Goal: Task Accomplishment & Management: Use online tool/utility

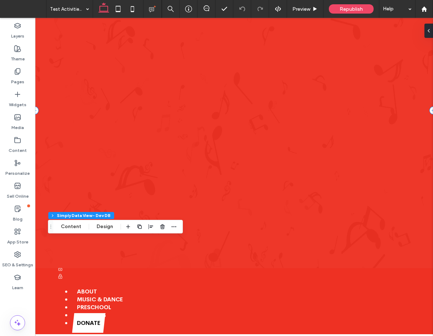
scroll to position [65, 0]
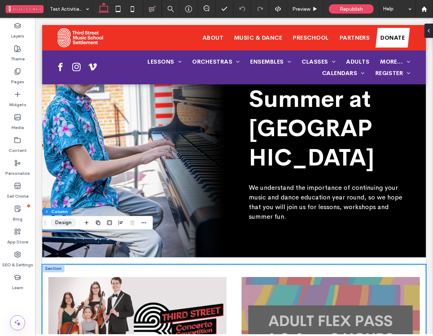
click at [68, 225] on button "Design" at bounding box center [63, 222] width 26 height 9
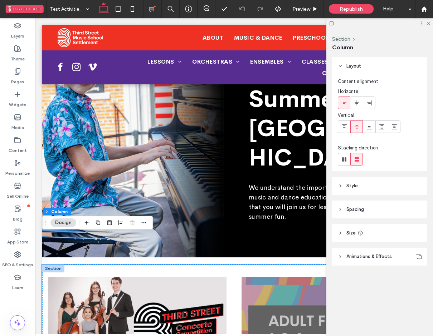
click at [361, 205] on header "Spacing" at bounding box center [379, 210] width 95 height 18
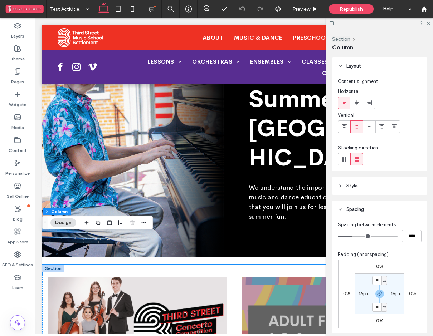
click at [362, 295] on label "16px" at bounding box center [363, 294] width 10 height 6
click at [367, 294] on span "px" at bounding box center [367, 293] width 3 height 7
click at [365, 255] on span "%" at bounding box center [365, 258] width 4 height 7
type input "*"
type input "***"
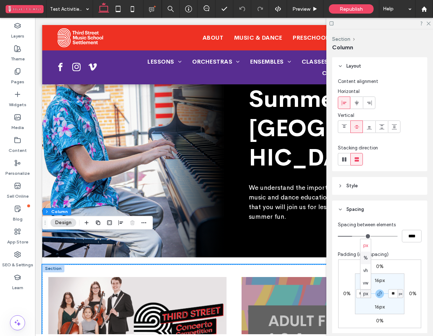
type input "***"
type input "*"
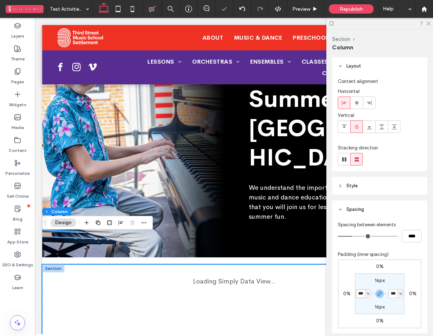
click at [359, 295] on input "***" at bounding box center [360, 293] width 9 height 9
type input "*"
click at [412, 280] on div "0% 0% 0% 0% 16px * % 16px * %" at bounding box center [379, 294] width 83 height 69
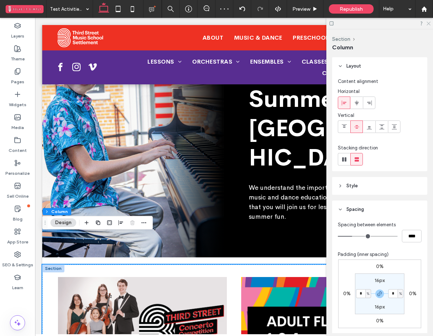
click at [427, 24] on icon at bounding box center [428, 23] width 5 height 5
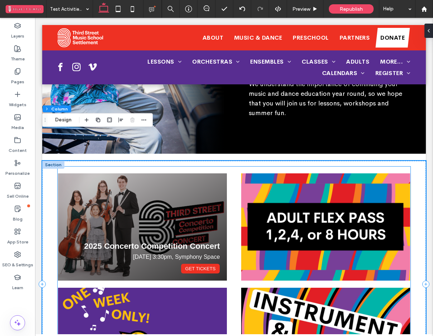
scroll to position [170, 0]
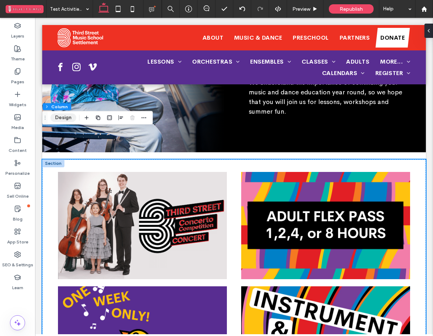
click at [64, 119] on button "Design" at bounding box center [63, 117] width 26 height 9
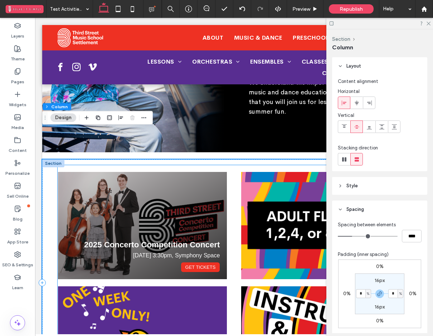
click at [80, 172] on div "2025 Concerto Competition Concert [DATE] 3:30pm, Symphony Space Get Tickets" at bounding box center [142, 225] width 169 height 107
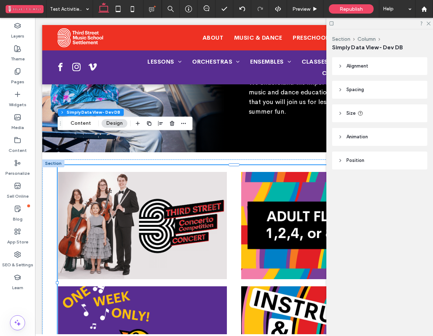
click at [354, 93] on header "Spacing" at bounding box center [379, 90] width 95 height 18
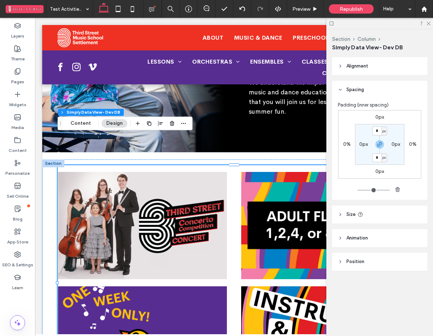
click at [345, 214] on header "Size" at bounding box center [379, 215] width 95 height 18
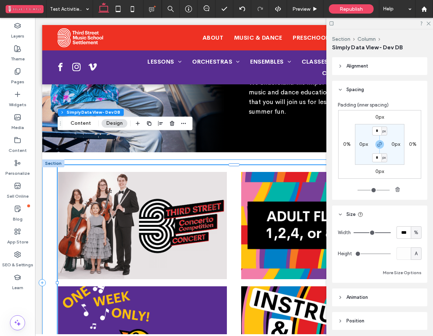
click at [48, 203] on div "2025 Concerto Competition Concert [DATE] 3:30pm, Symphony Space Get Tickets 202…" at bounding box center [233, 282] width 383 height 247
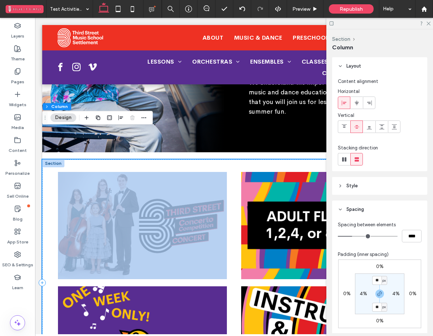
click at [48, 203] on div "2025 Concerto Competition Concert [DATE] 3:30pm, Symphony Space Get Tickets 202…" at bounding box center [233, 282] width 383 height 247
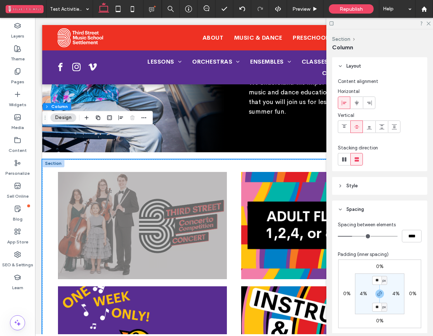
click at [364, 294] on label "4%" at bounding box center [363, 294] width 8 height 6
type input "*"
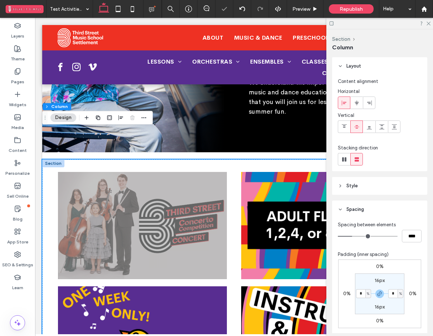
click at [410, 279] on div "0% 0% 0% 0% 16px * % 16px * %" at bounding box center [379, 294] width 83 height 69
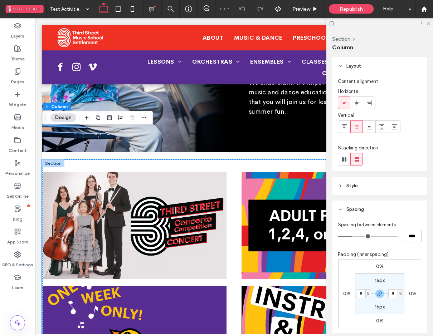
click at [428, 24] on icon at bounding box center [428, 23] width 5 height 5
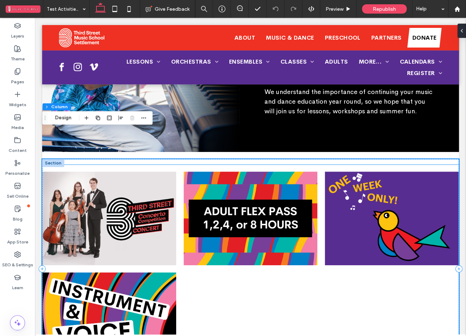
scroll to position [160, 0]
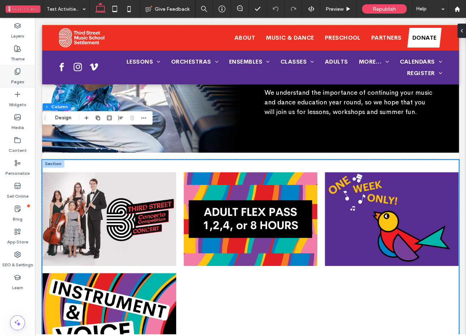
click at [18, 77] on label "Pages" at bounding box center [17, 80] width 13 height 10
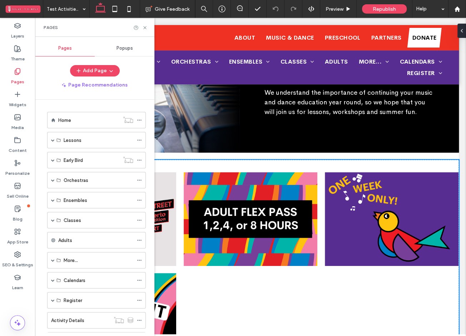
click at [18, 77] on label "Pages" at bounding box center [17, 80] width 13 height 10
click at [312, 274] on ul "2025 Concerto Competition Concert [DATE] 3:30pm, Symphony Space Get Tickets 202…" at bounding box center [250, 269] width 417 height 195
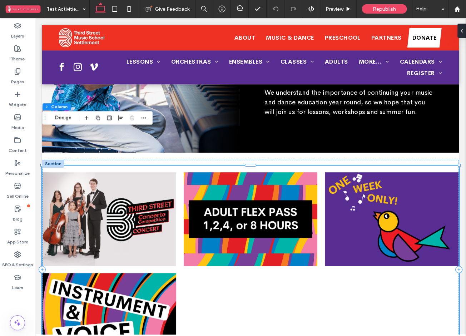
click at [312, 274] on ul "2025 Concerto Competition Concert [DATE] 3:30pm, Symphony Space Get Tickets 202…" at bounding box center [250, 269] width 417 height 195
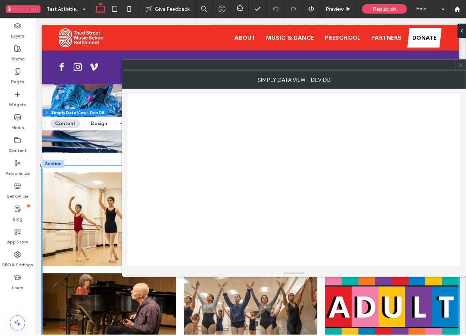
click at [432, 68] on span at bounding box center [460, 65] width 5 height 11
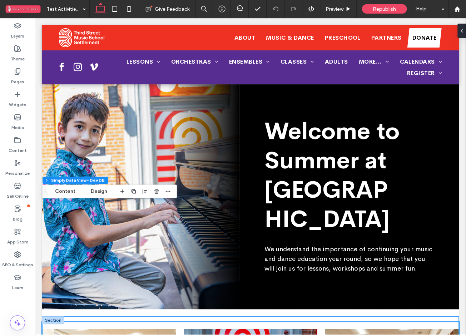
scroll to position [0, 0]
